Goal: Task Accomplishment & Management: Manage account settings

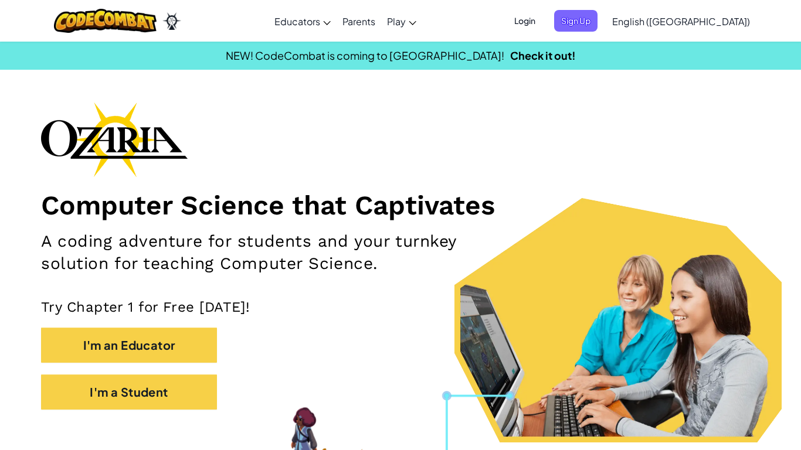
click at [542, 21] on span "Login" at bounding box center [524, 21] width 35 height 22
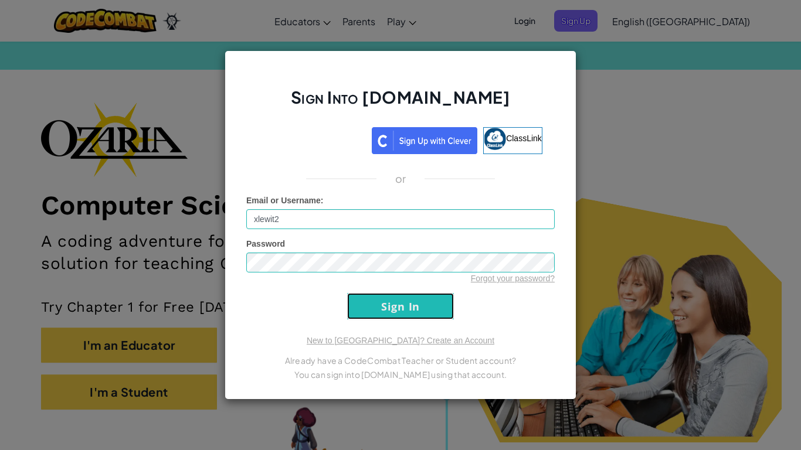
click at [401, 314] on input "Sign In" at bounding box center [400, 306] width 107 height 26
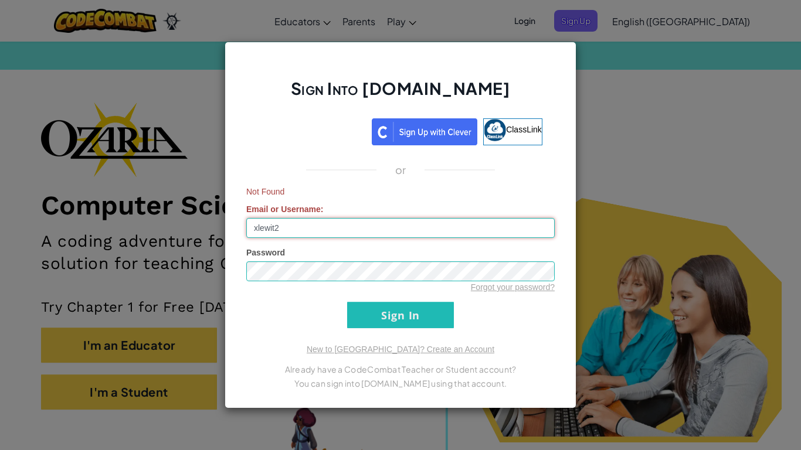
click at [427, 230] on input "xlewit2" at bounding box center [400, 228] width 308 height 20
type input "x"
click at [311, 231] on input "xlewit2" at bounding box center [400, 228] width 308 height 20
type input "xlewit212"
click at [361, 317] on input "Sign In" at bounding box center [400, 315] width 107 height 26
